Goal: Complete application form: Complete application form

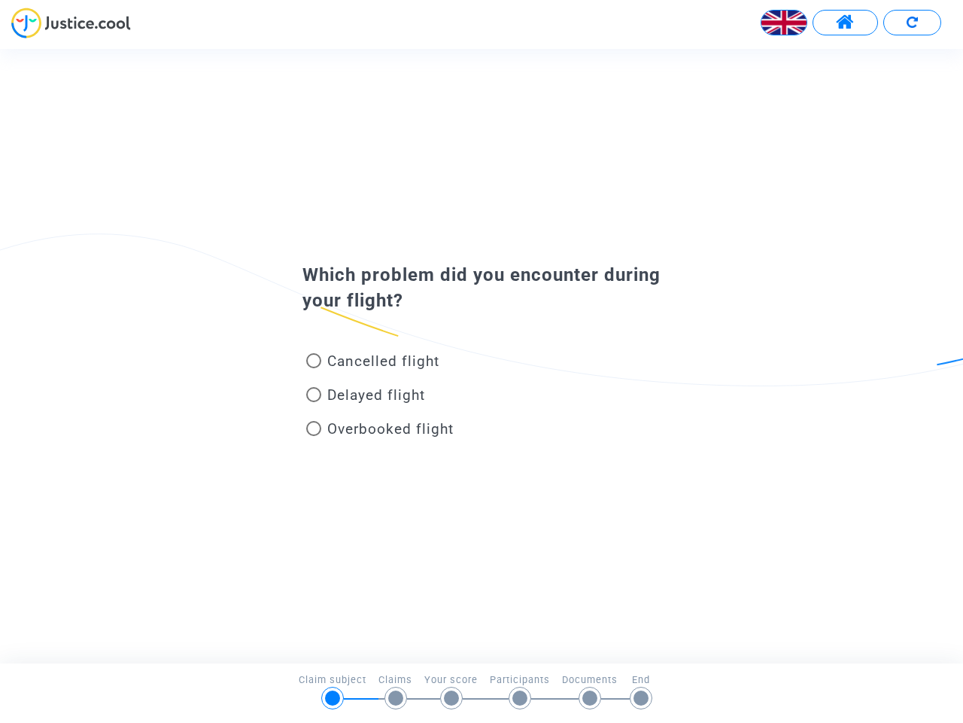
click at [784, 23] on img at bounding box center [784, 22] width 45 height 45
click at [845, 23] on span at bounding box center [845, 23] width 19 height 20
click at [912, 23] on div at bounding box center [481, 28] width 963 height 41
click at [482, 355] on div "Cancelled flight" at bounding box center [457, 364] width 332 height 34
click at [373, 364] on span "Cancelled flight" at bounding box center [383, 360] width 112 height 17
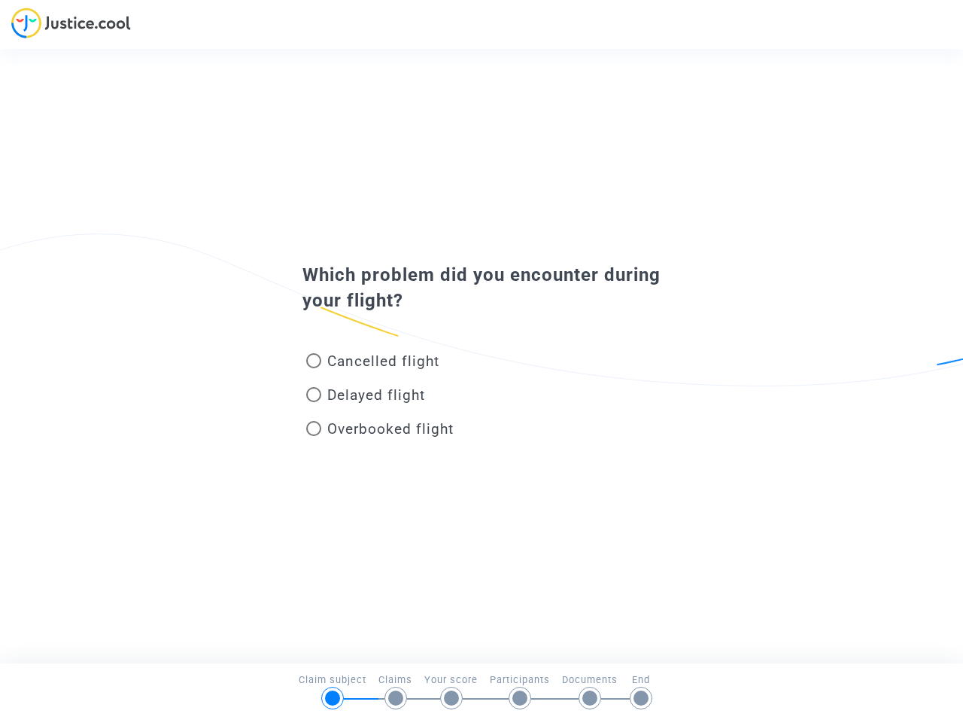
click at [314, 368] on input "Cancelled flight" at bounding box center [313, 368] width 1 height 1
radio input "true"
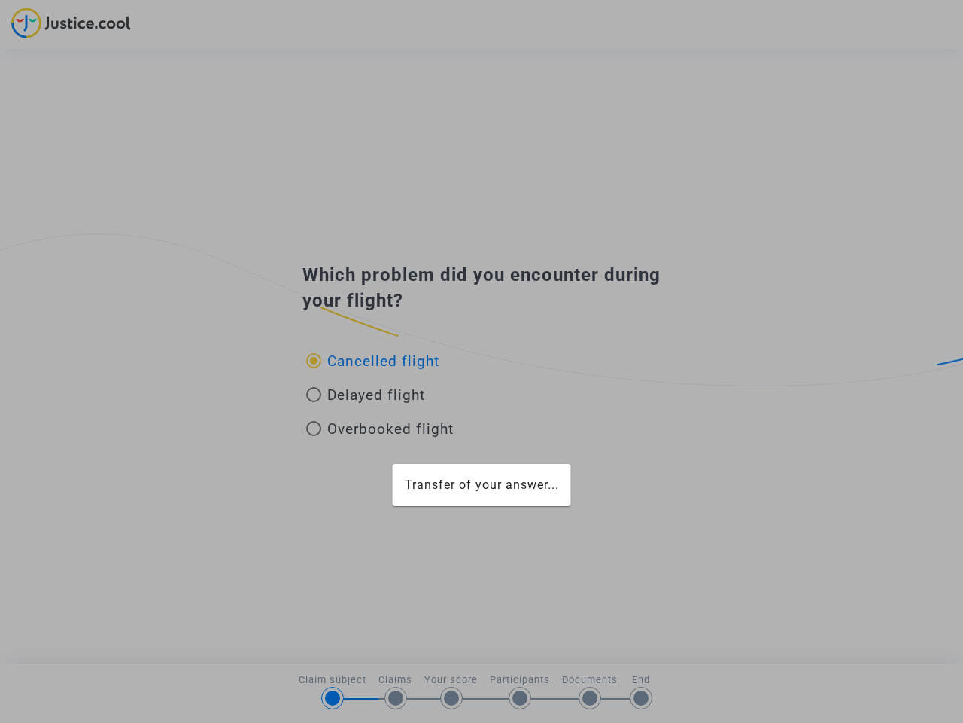
click at [373, 361] on div "Transfer of your answer..." at bounding box center [481, 361] width 963 height 723
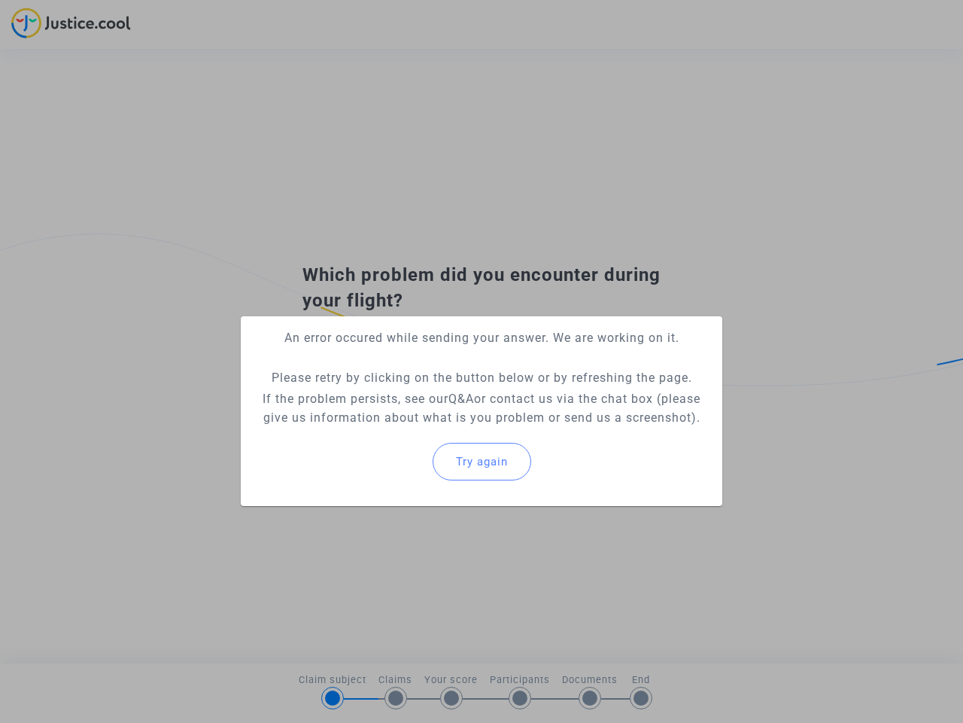
click at [366, 397] on p "If the problem persists, see our Q&A or contact us via the chat box (please giv…" at bounding box center [482, 408] width 458 height 38
click at [366, 394] on p "If the problem persists, see our Q&A or contact us via the chat box (please giv…" at bounding box center [482, 408] width 458 height 38
click at [380, 431] on div "Try again" at bounding box center [482, 461] width 458 height 65
click at [380, 428] on mat-card "An error occured while sending your answer. We are working on it. Please retry …" at bounding box center [482, 411] width 482 height 190
